Goal: Task Accomplishment & Management: Manage account settings

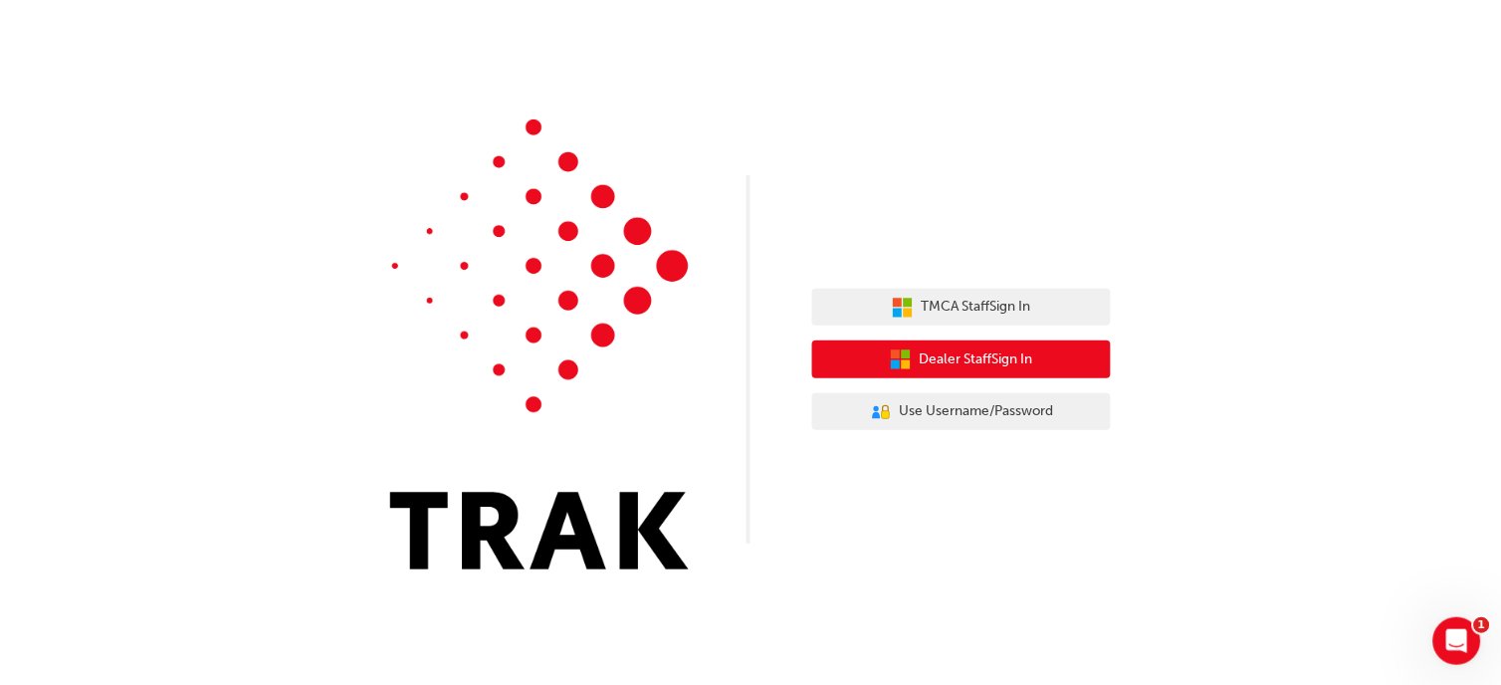
click at [996, 362] on span "Dealer Staff Sign In" at bounding box center [976, 359] width 113 height 23
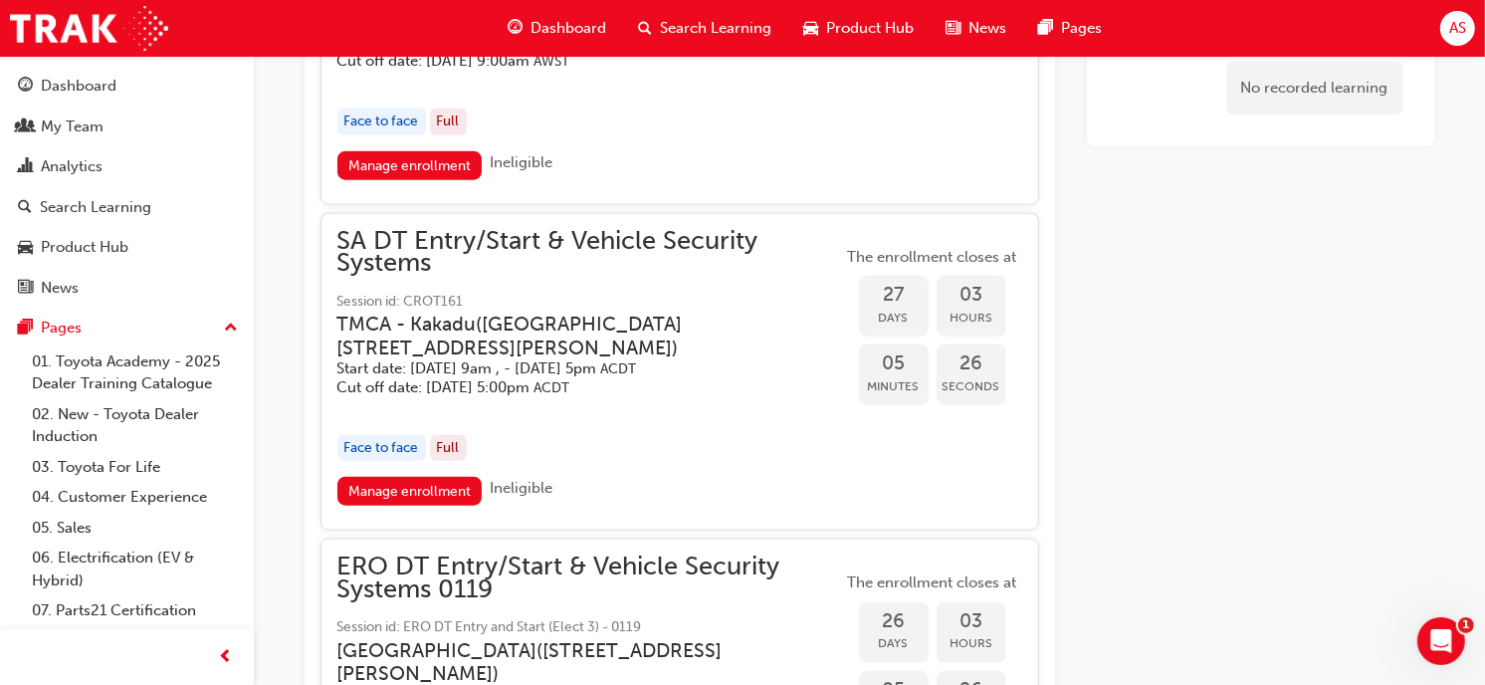
scroll to position [1928, 0]
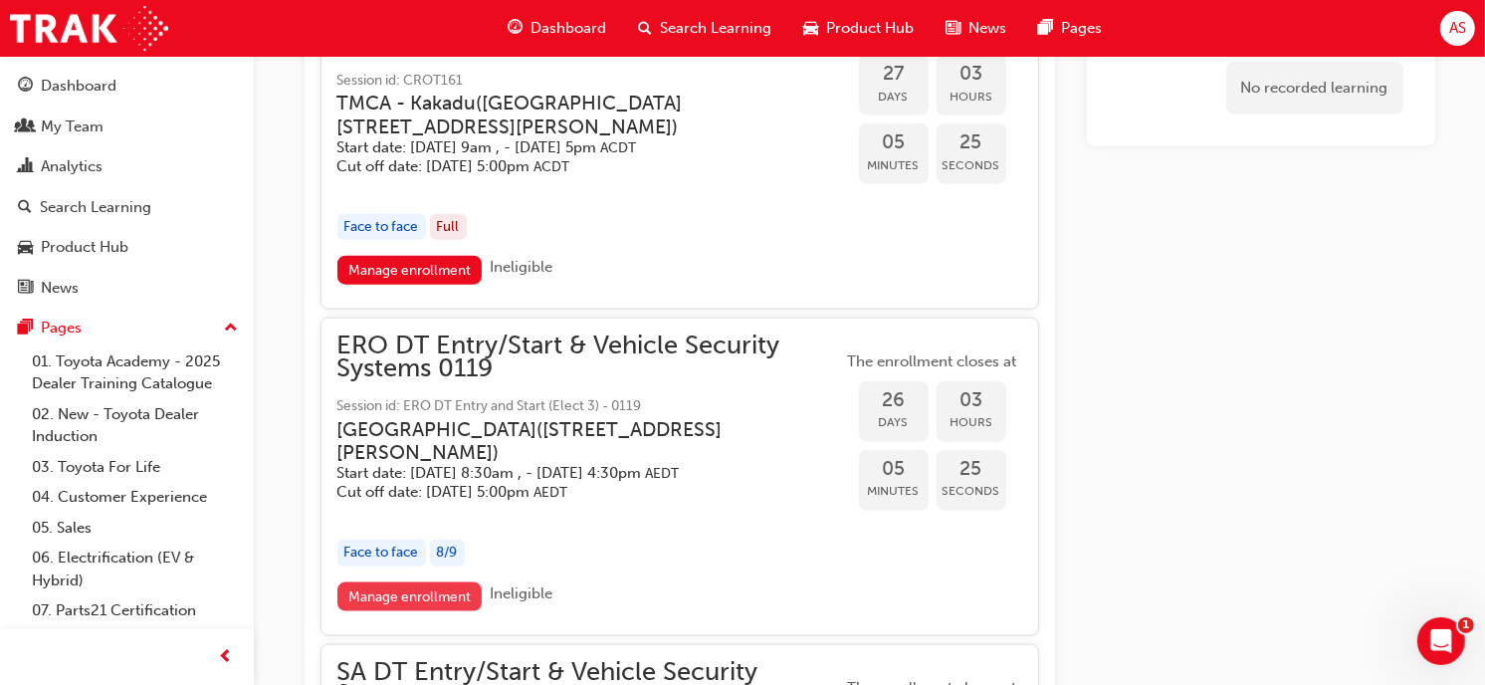
click at [433, 594] on link "Manage enrollment" at bounding box center [409, 596] width 145 height 29
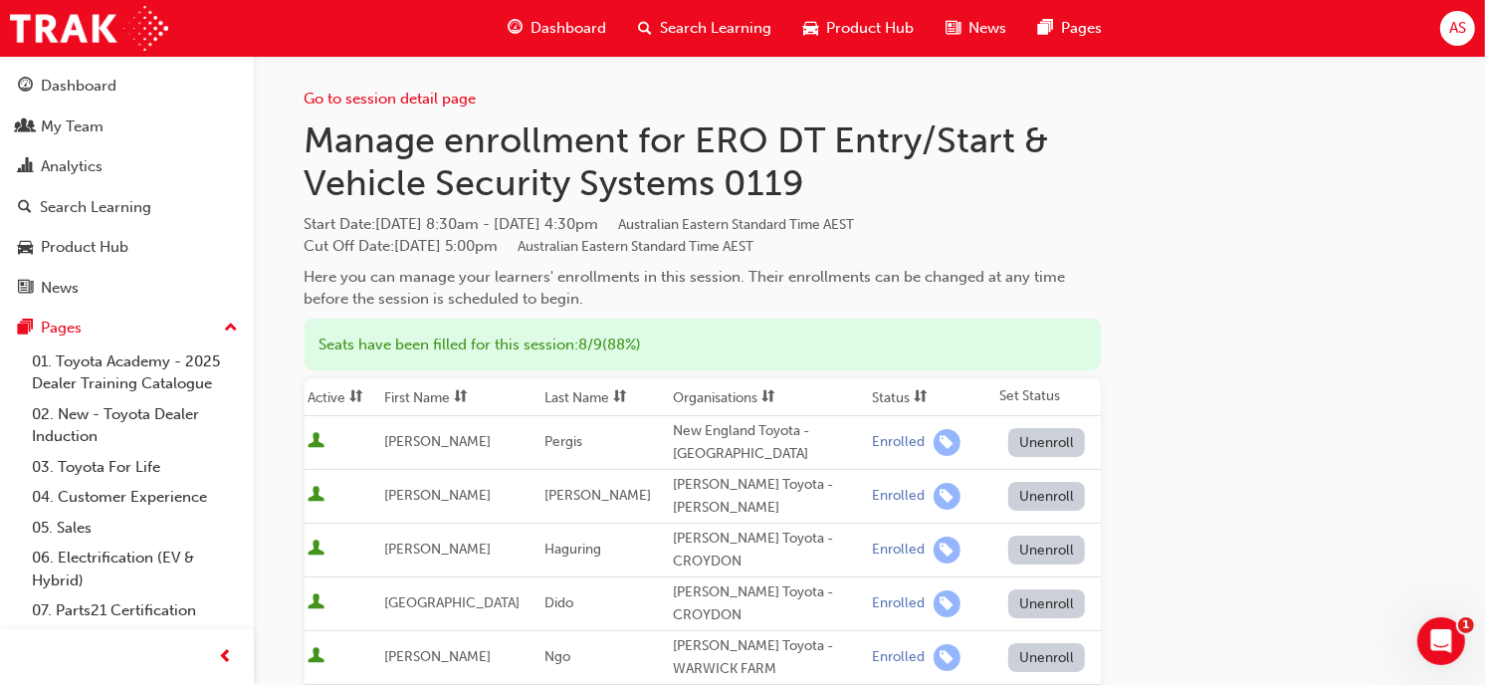
scroll to position [552, 0]
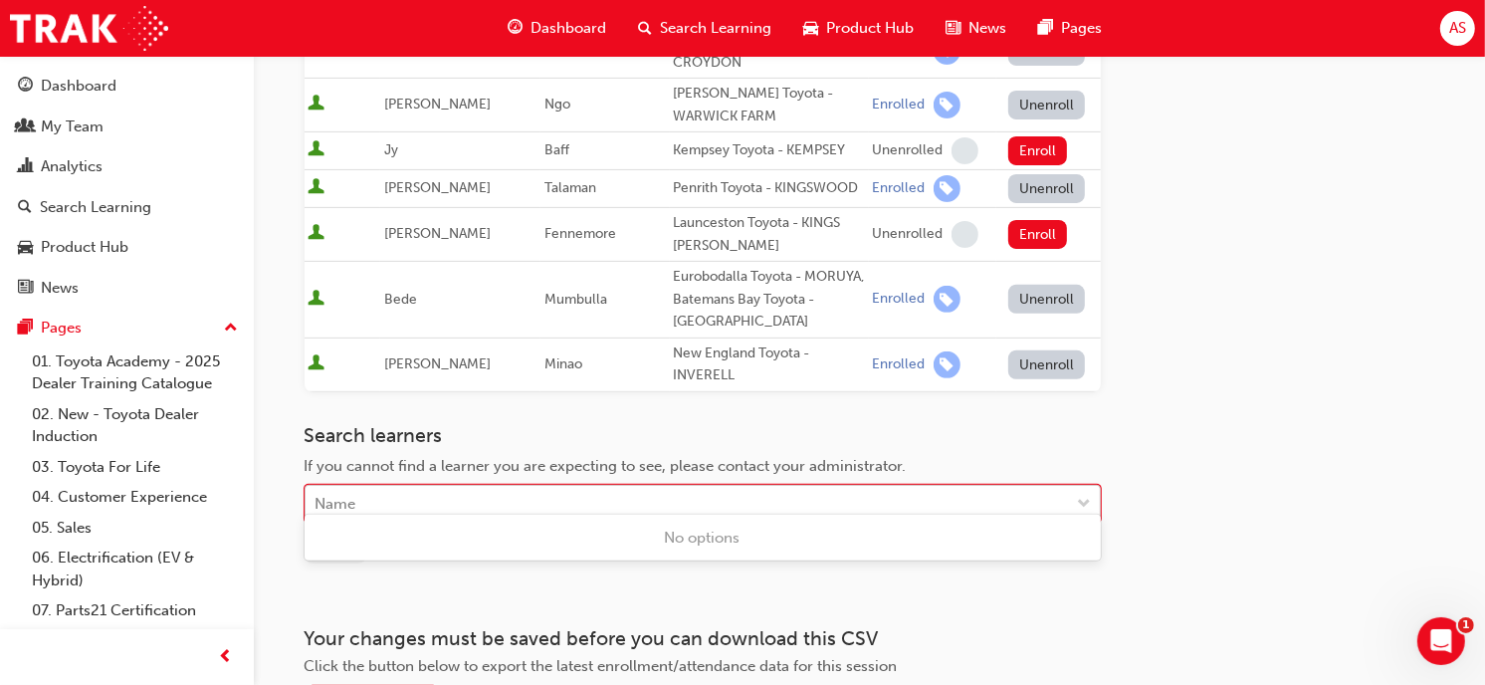
click at [548, 487] on div "Name" at bounding box center [688, 504] width 764 height 35
type input "ray"
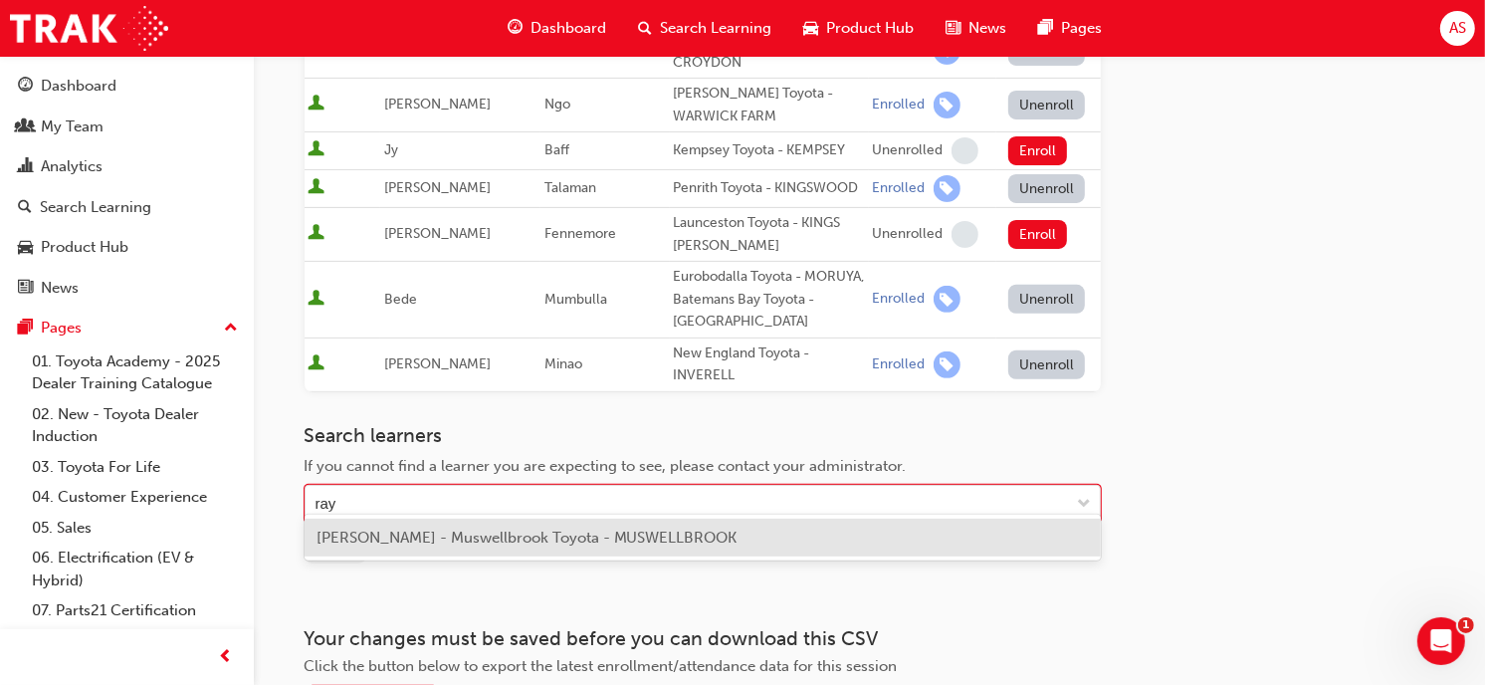
click at [384, 544] on span "[PERSON_NAME] - Muswellbrook Toyota - MUSWELLBROOK" at bounding box center [527, 538] width 421 height 18
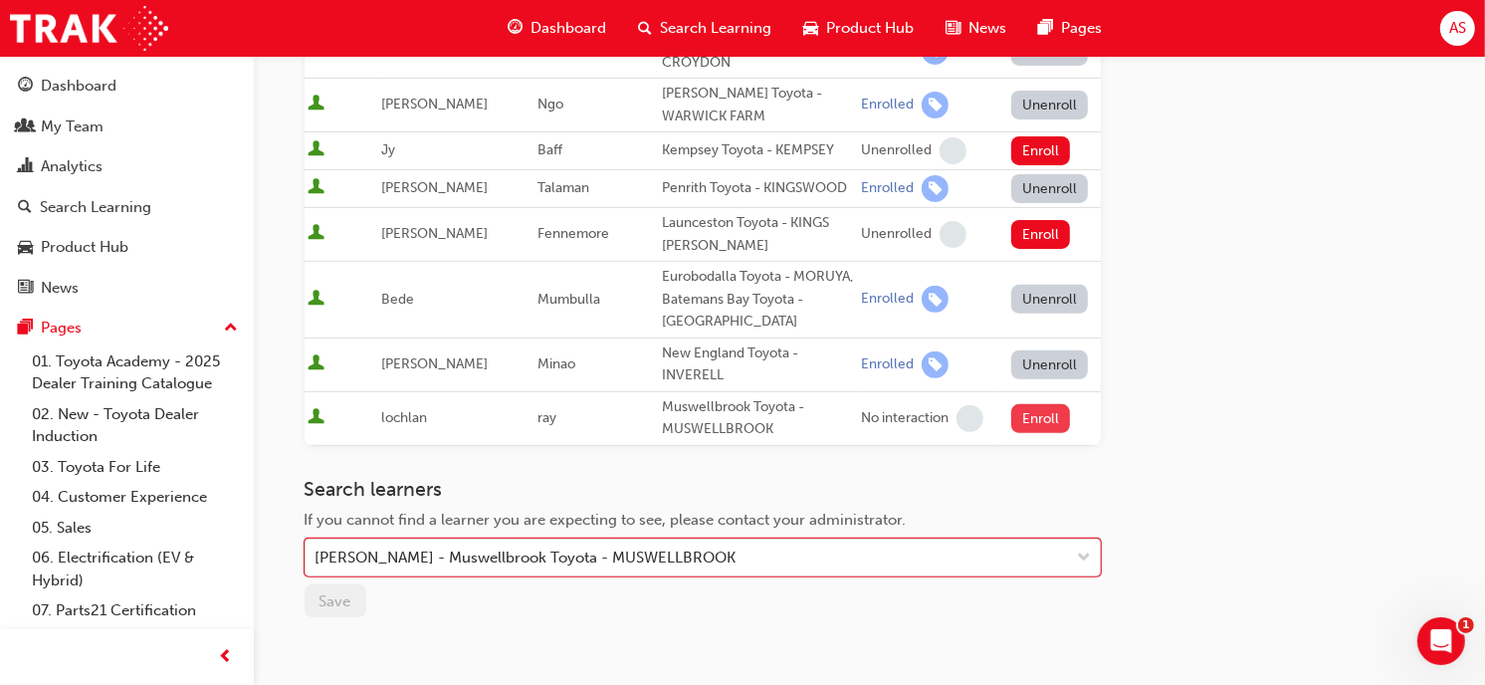
click at [1015, 404] on button "Enroll" at bounding box center [1041, 418] width 60 height 29
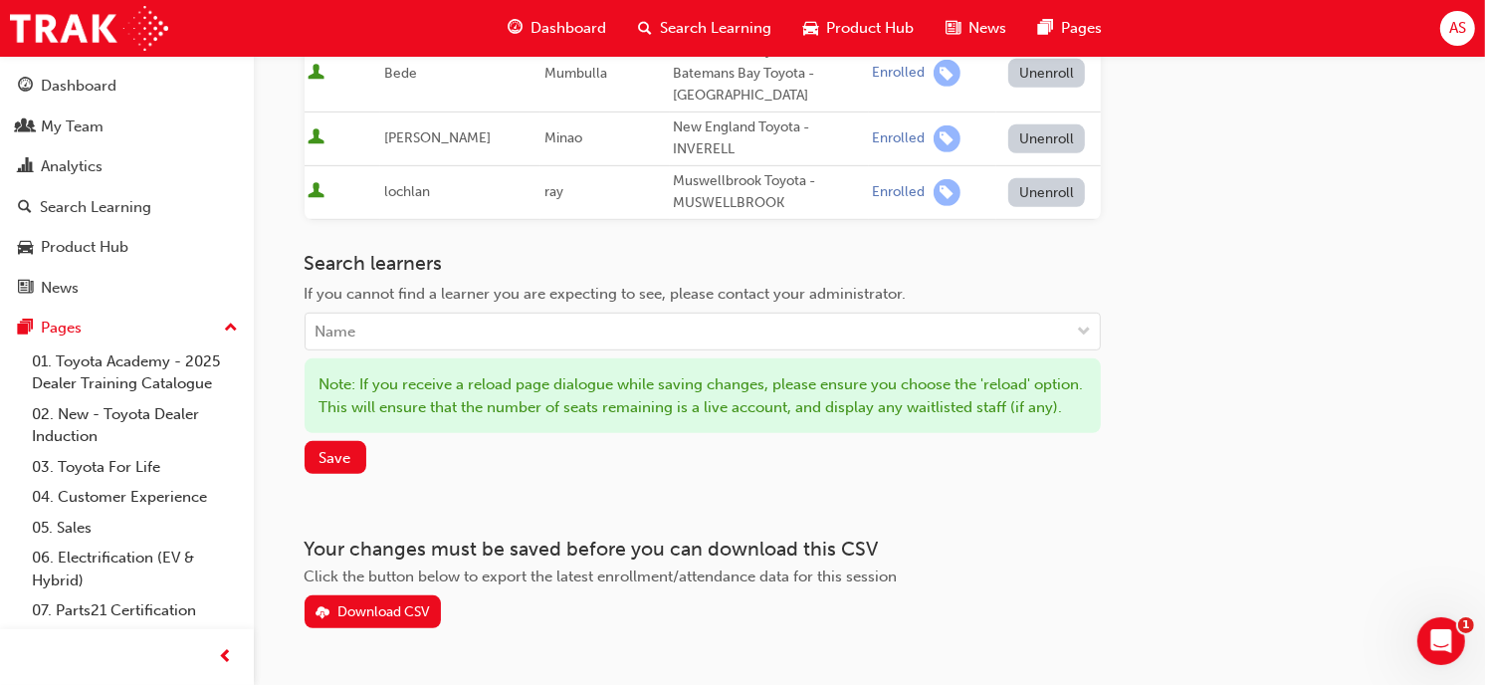
scroll to position [840, 0]
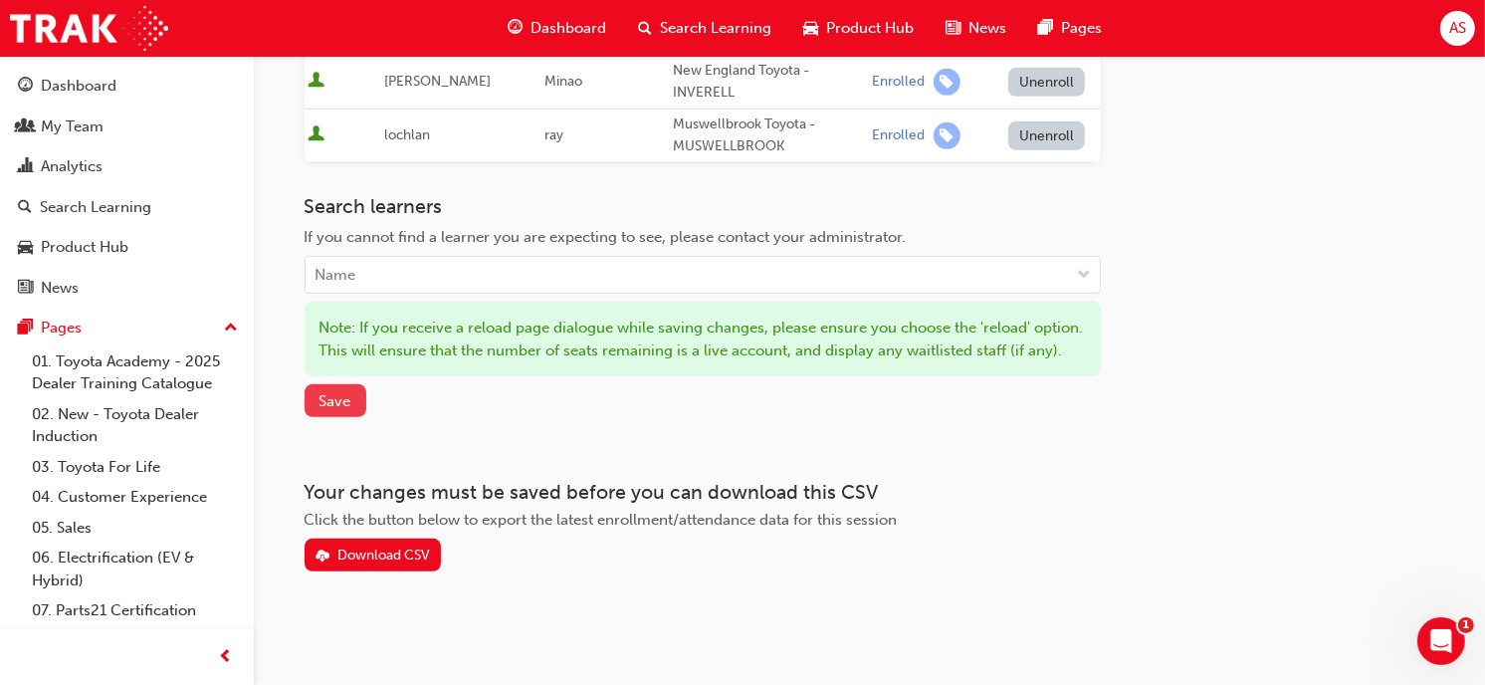
click at [330, 401] on span "Save" at bounding box center [336, 401] width 32 height 18
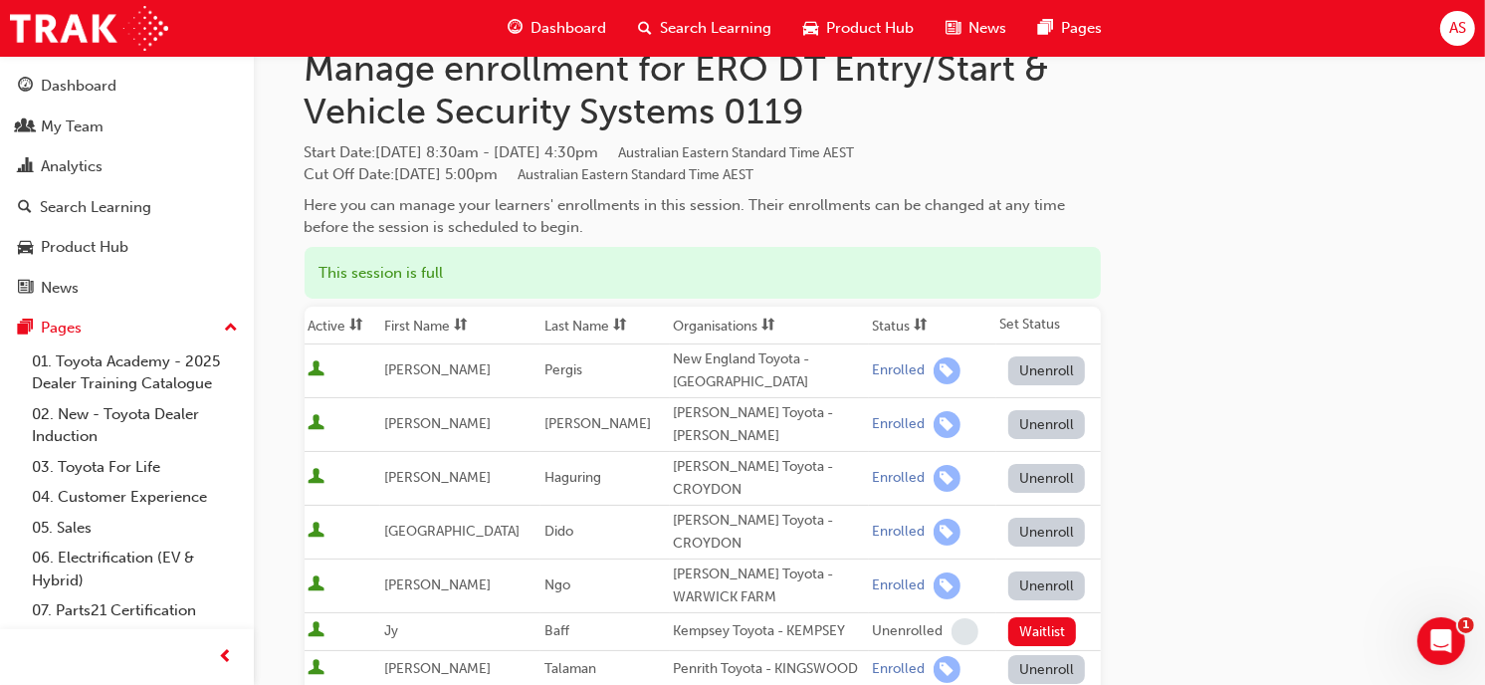
scroll to position [0, 0]
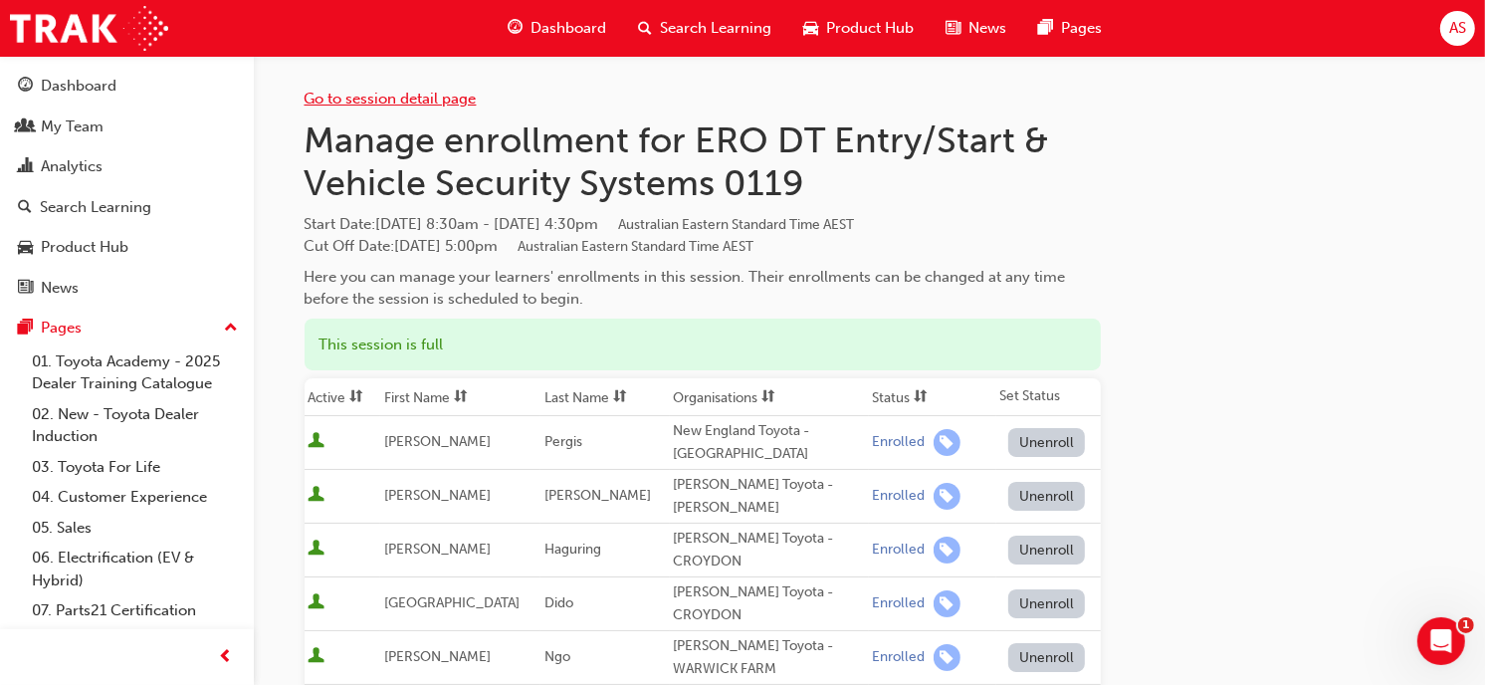
click at [343, 102] on link "Go to session detail page" at bounding box center [391, 99] width 172 height 18
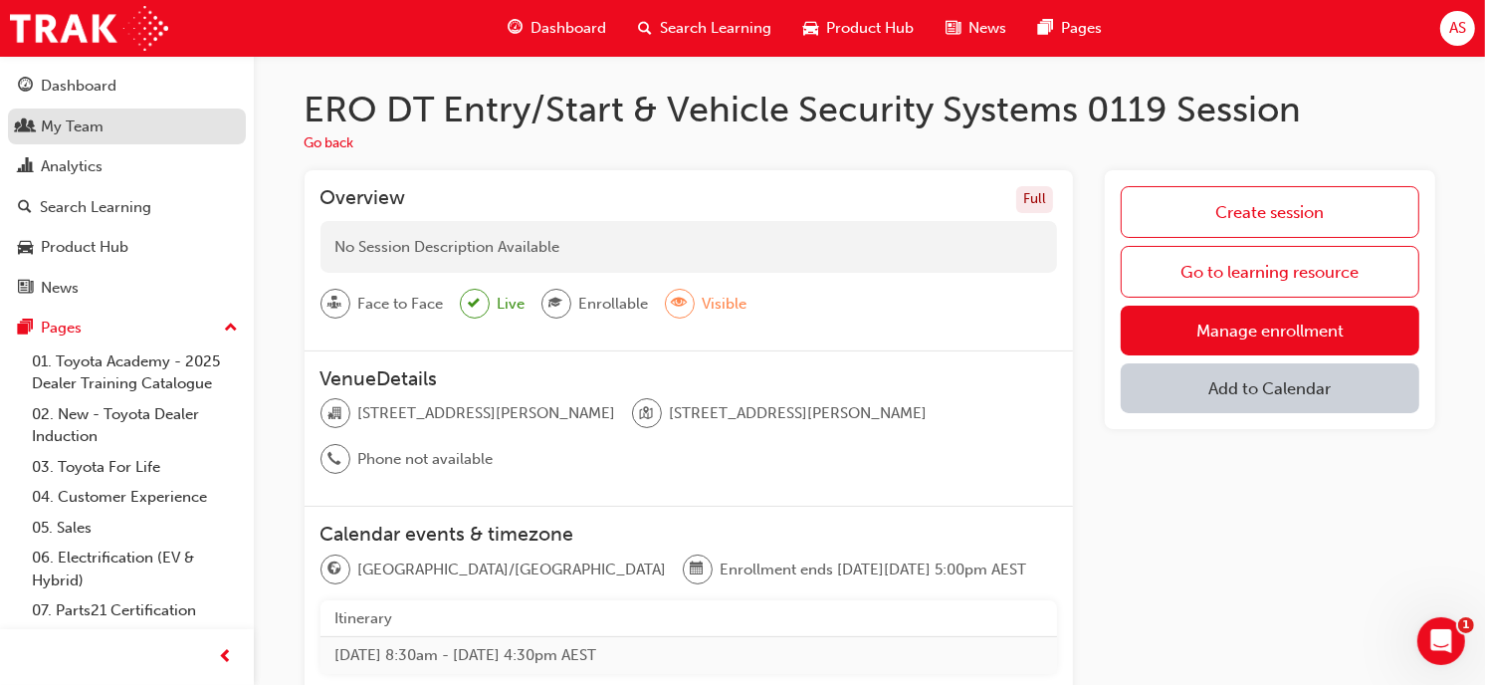
click at [78, 112] on link "My Team" at bounding box center [127, 126] width 238 height 37
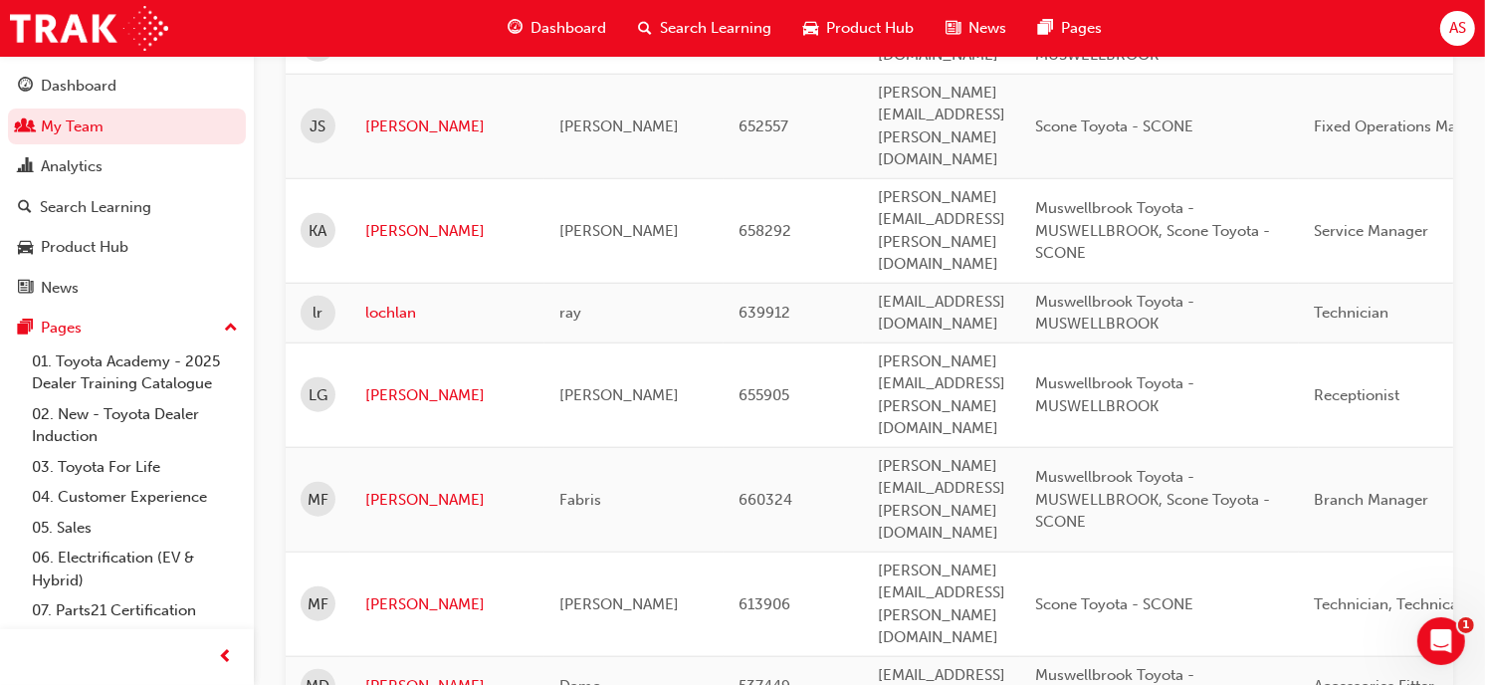
scroll to position [1327, 0]
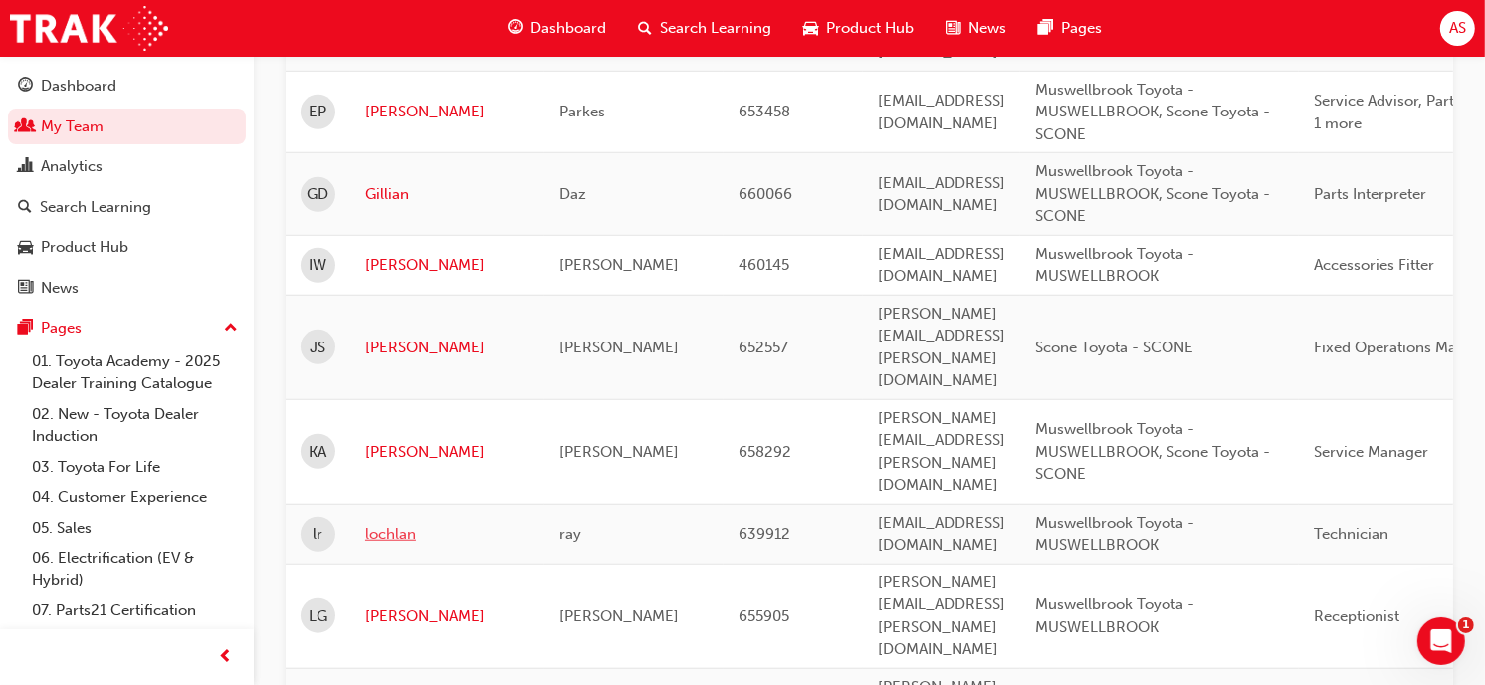
click at [393, 523] on link "lochlan" at bounding box center [447, 534] width 164 height 23
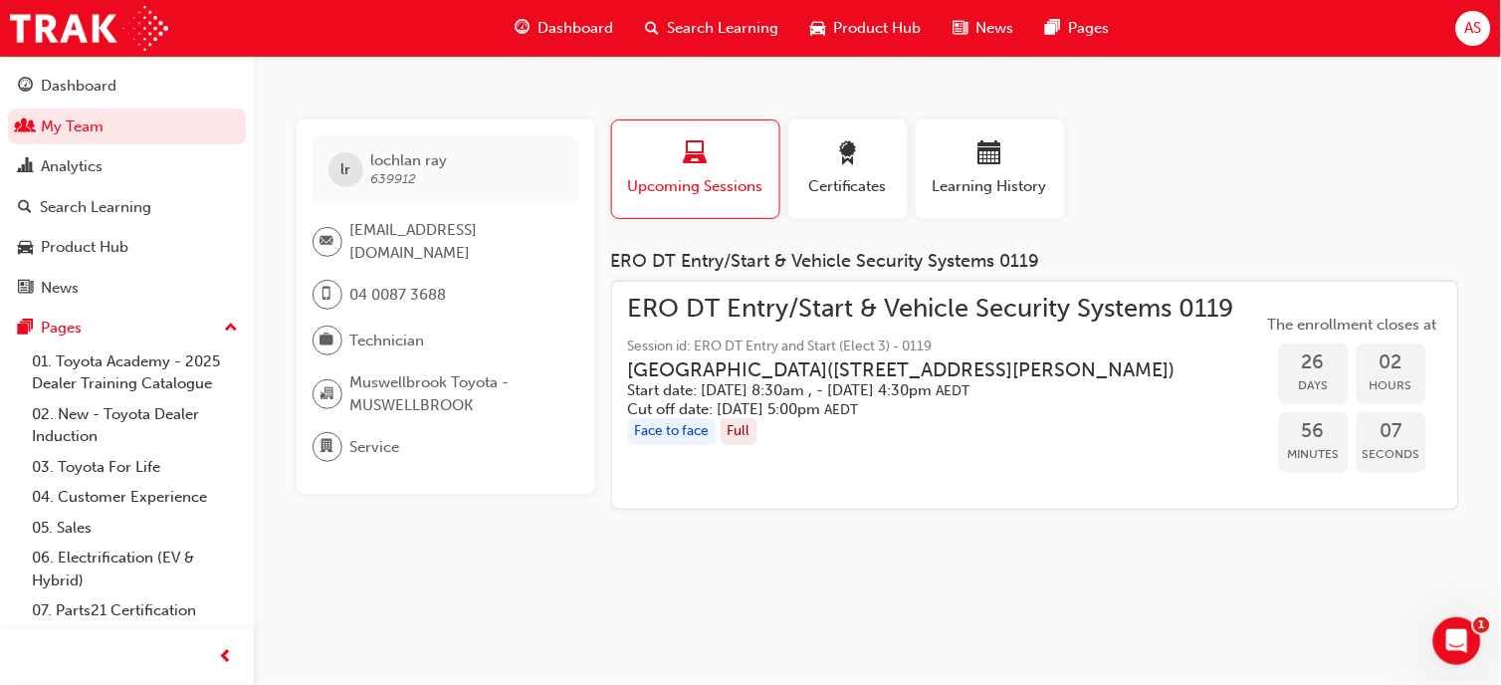
click at [700, 381] on h3 "[GEOGRAPHIC_DATA] ( [STREET_ADDRESS][PERSON_NAME] )" at bounding box center [915, 369] width 574 height 23
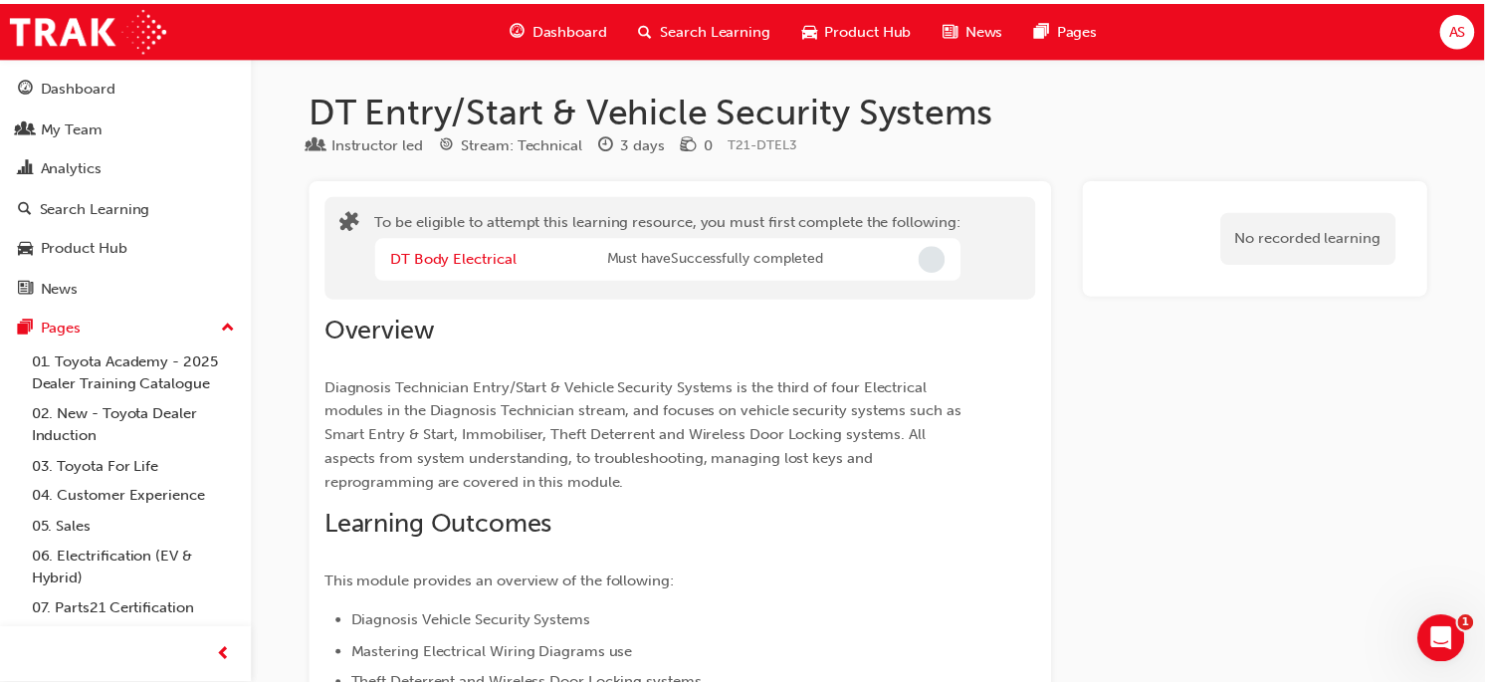
scroll to position [1208, 0]
